Goal: Task Accomplishment & Management: Manage account settings

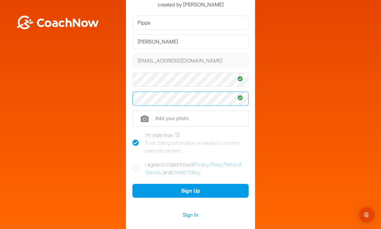
scroll to position [37, 0]
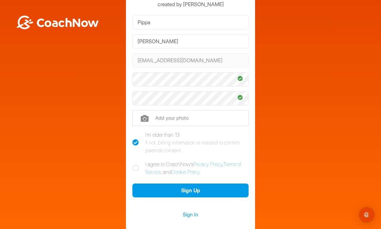
click at [135, 165] on icon at bounding box center [135, 168] width 6 height 6
click at [135, 160] on input "I agree to CoachNow's Privacy Policy , Terms of Service , and Cookie Policy ." at bounding box center [134, 162] width 4 height 4
checkbox input "true"
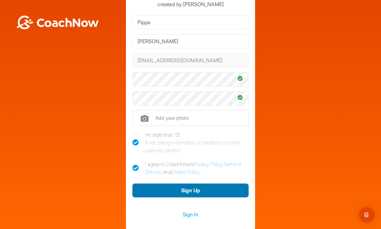
click at [199, 184] on button "Sign Up" at bounding box center [190, 191] width 116 height 14
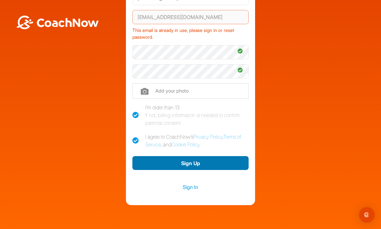
scroll to position [80, 0]
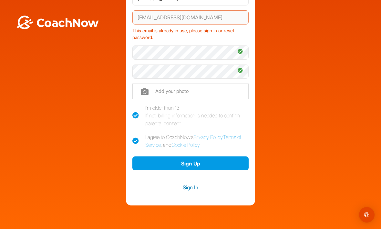
click at [192, 183] on link "Sign In" at bounding box center [190, 187] width 116 height 8
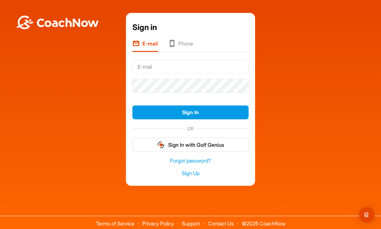
click at [223, 60] on input "text" at bounding box center [190, 67] width 116 height 14
click at [200, 157] on link "Forgot password?" at bounding box center [190, 160] width 116 height 7
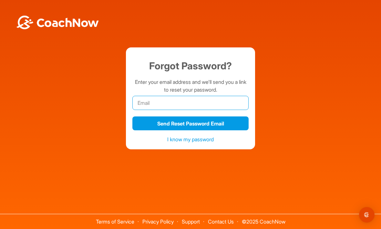
click at [220, 98] on input "email" at bounding box center [190, 103] width 116 height 14
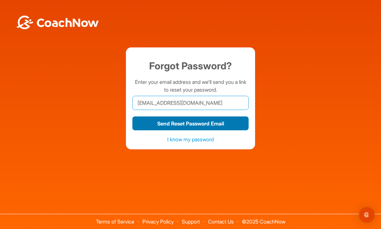
type input "rickspt@hotmail.com"
click at [221, 117] on button "Send Reset Password Email" at bounding box center [190, 124] width 116 height 14
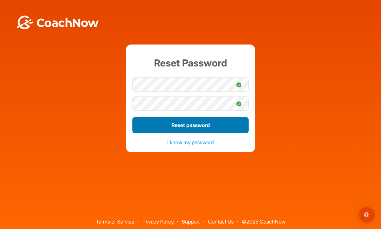
click at [216, 133] on button "Reset password" at bounding box center [190, 125] width 116 height 16
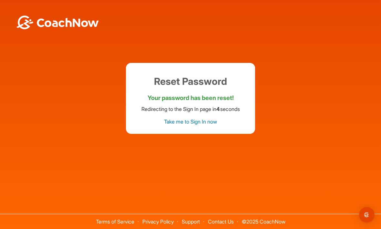
click at [206, 125] on link "Take me to Sign In now" at bounding box center [190, 122] width 53 height 6
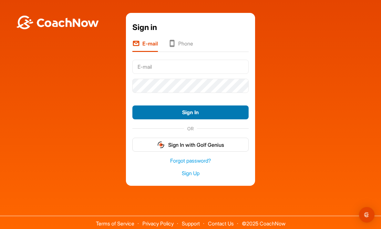
click at [214, 119] on button "Sign In" at bounding box center [190, 113] width 116 height 14
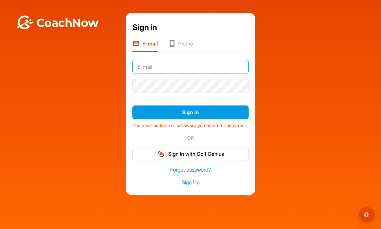
click at [215, 74] on input "text" at bounding box center [190, 67] width 116 height 14
click at [213, 69] on input "text" at bounding box center [190, 67] width 116 height 14
type input "[EMAIL_ADDRESS][DOMAIN_NAME]"
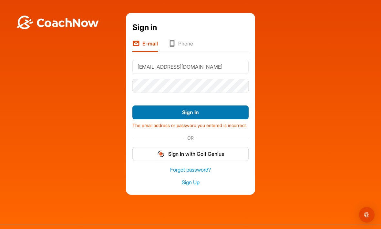
click at [204, 112] on button "Sign In" at bounding box center [190, 113] width 116 height 14
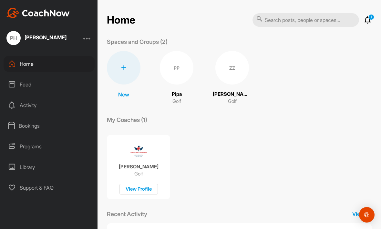
click at [87, 36] on div at bounding box center [87, 38] width 8 height 8
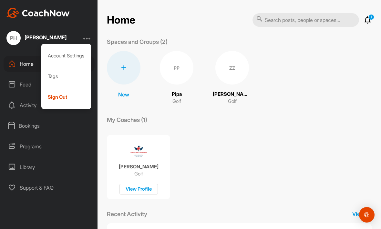
click at [295, 75] on div "New New Space New Group PP Pipa Golf ZZ Zoe Golf" at bounding box center [239, 78] width 265 height 54
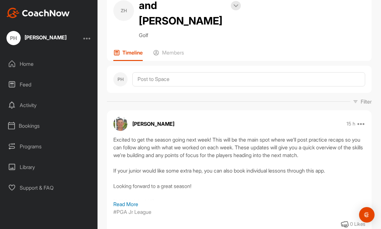
scroll to position [32, 0]
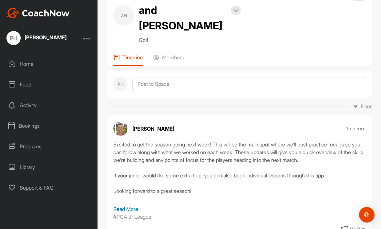
click at [175, 36] on div "ZH Zoe and Pippa Haupt Bookings Golf Space Settings Your Notifications Leave Sp…" at bounding box center [239, 23] width 265 height 85
click at [170, 54] on p "Members" at bounding box center [173, 57] width 22 height 6
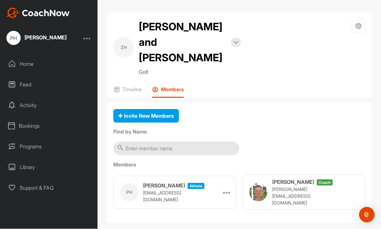
click at [288, 186] on p "jostrowski@concessiongolfclub.com" at bounding box center [304, 196] width 65 height 20
click at [290, 179] on h3 "Joe Ostrowski" at bounding box center [293, 183] width 42 height 8
